Goal: Task Accomplishment & Management: Use online tool/utility

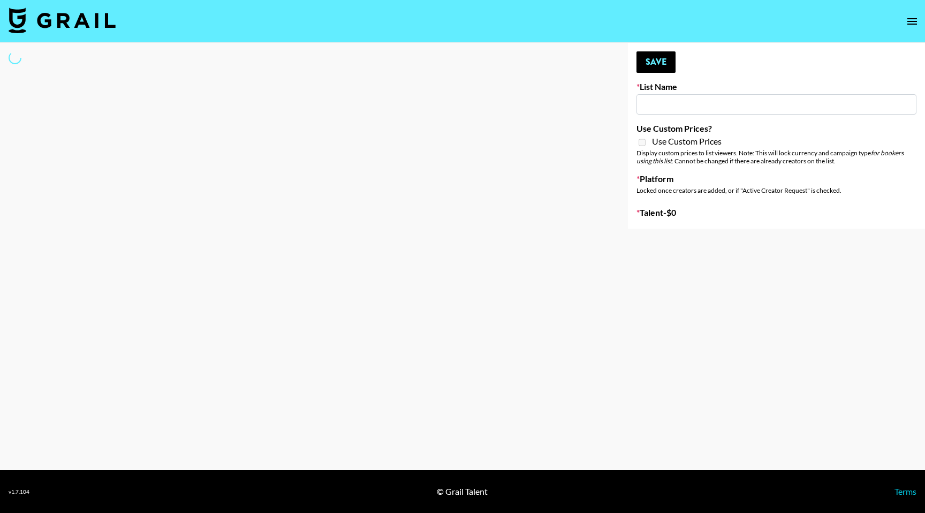
type input "EDM List"
select select "Song"
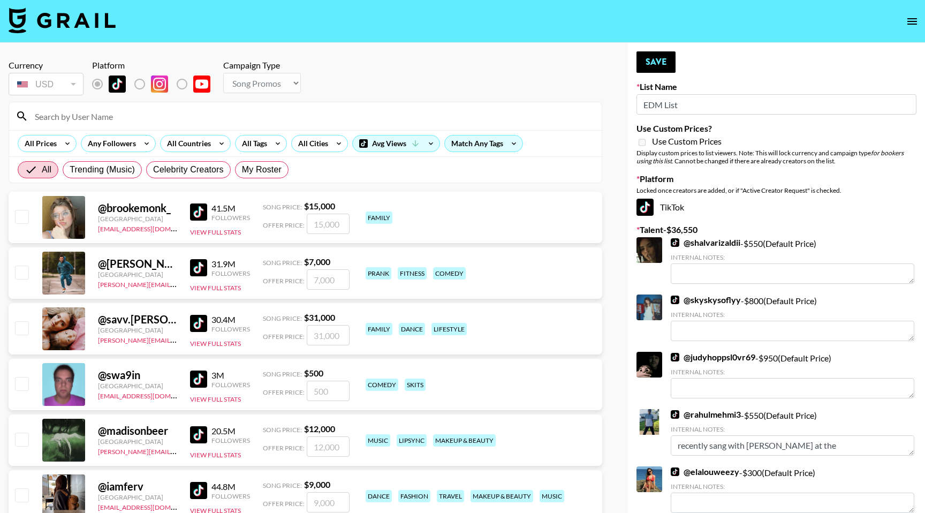
click at [173, 119] on input at bounding box center [311, 116] width 567 height 17
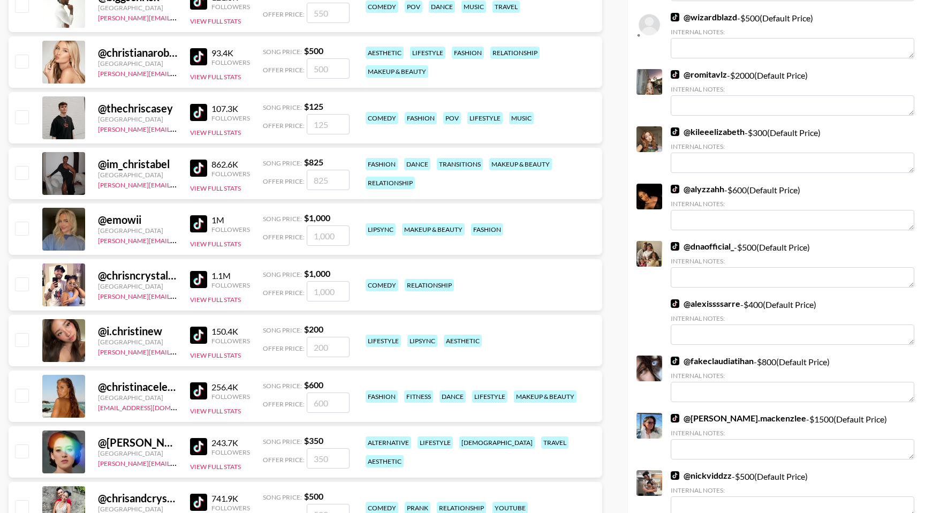
scroll to position [1318, 0]
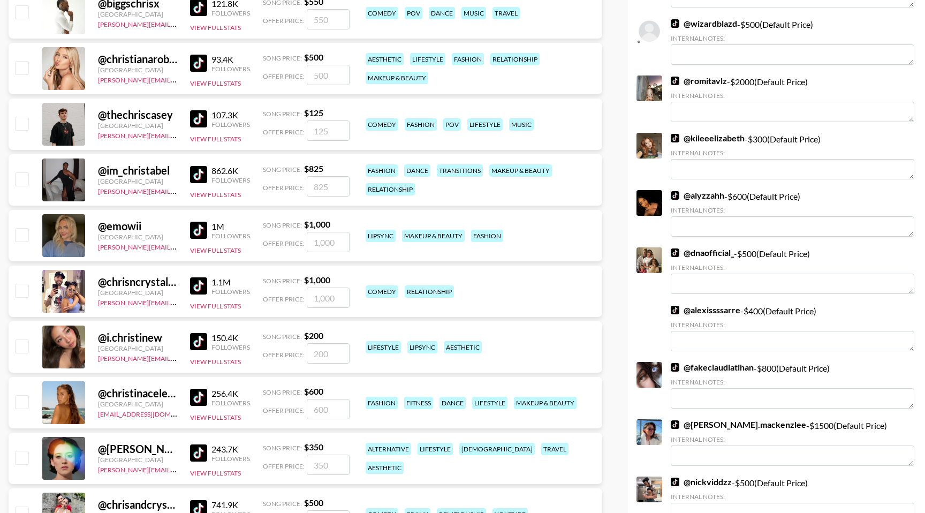
type input "chri"
click at [27, 289] on input "checkbox" at bounding box center [21, 290] width 13 height 13
checkbox input "true"
type input "1000"
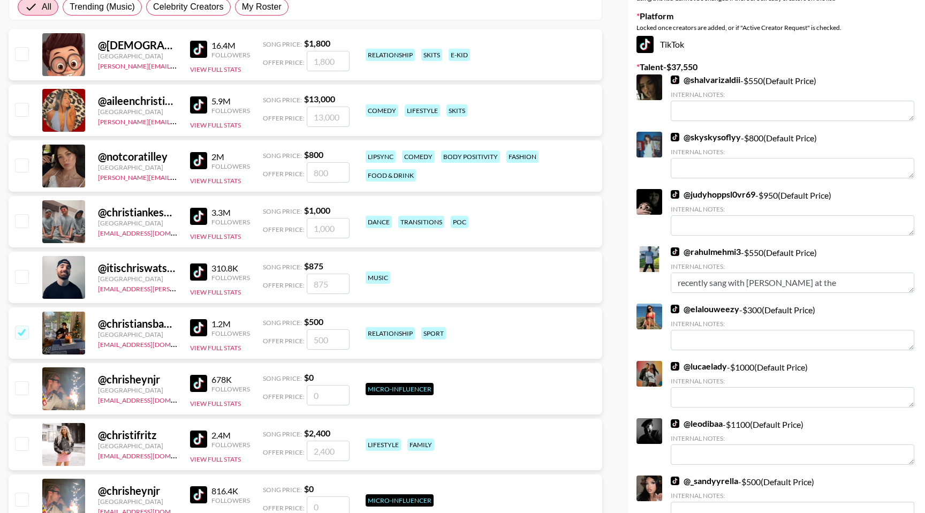
scroll to position [0, 0]
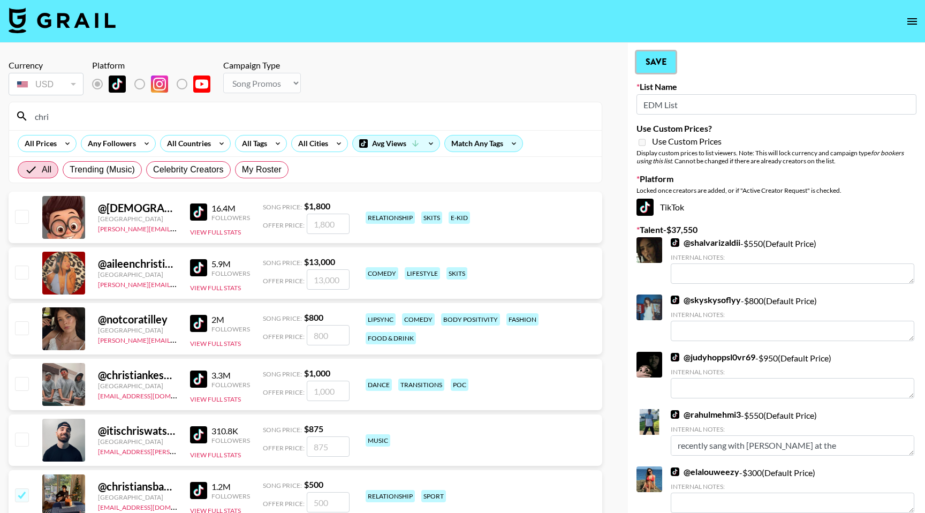
click at [654, 61] on button "Save" at bounding box center [656, 61] width 39 height 21
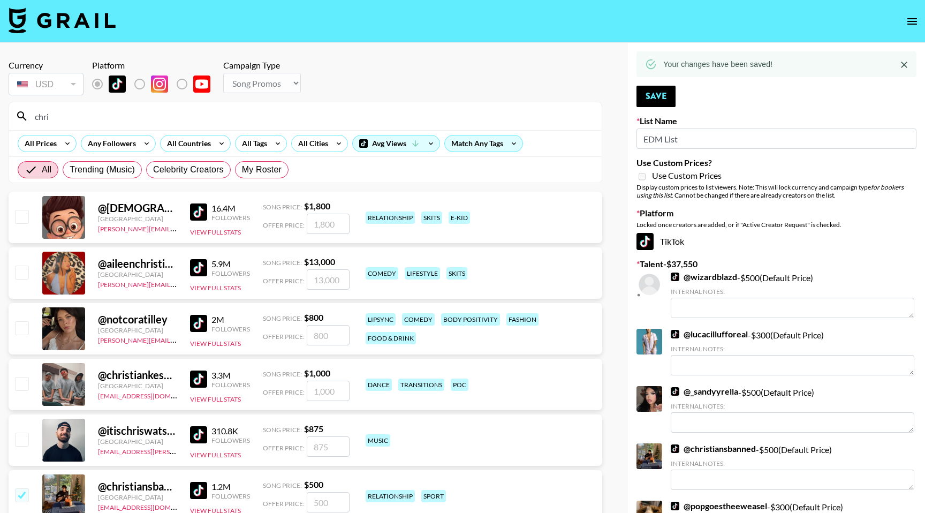
drag, startPoint x: 55, startPoint y: 119, endPoint x: 36, endPoint y: 119, distance: 18.7
click at [36, 119] on input "chri" at bounding box center [311, 116] width 567 height 17
